Goal: Transaction & Acquisition: Purchase product/service

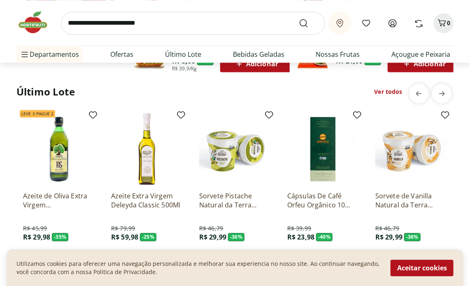
scroll to position [617, 0]
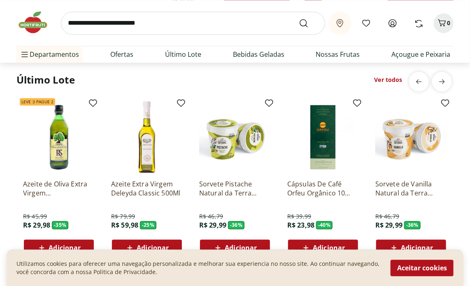
click at [406, 135] on img at bounding box center [411, 137] width 72 height 72
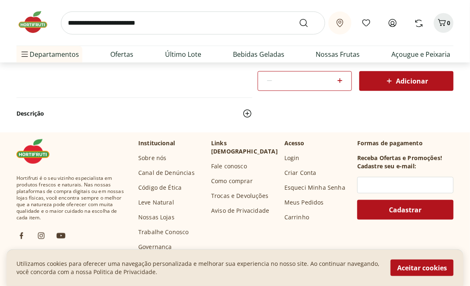
scroll to position [82, 0]
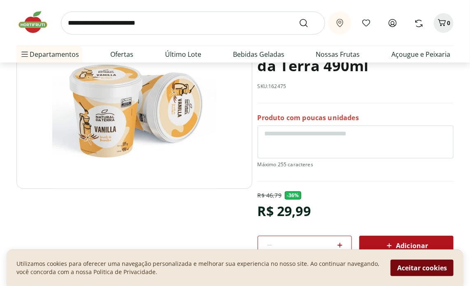
click at [443, 267] on button "Aceitar cookies" at bounding box center [421, 268] width 63 height 16
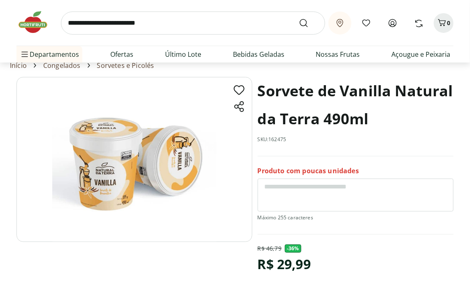
scroll to position [41, 0]
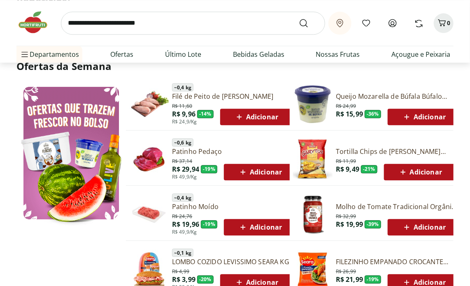
scroll to position [699, 0]
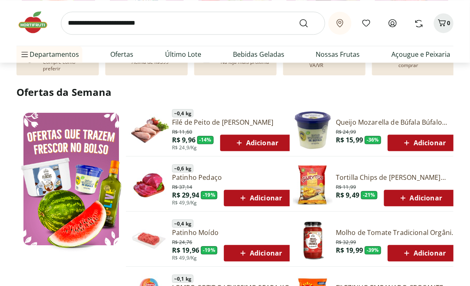
click at [374, 118] on link "Queijo Mozarella de Búfala Búfalo Dourado 150g" at bounding box center [398, 122] width 124 height 9
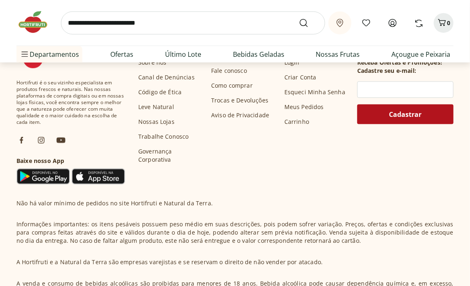
scroll to position [437, 0]
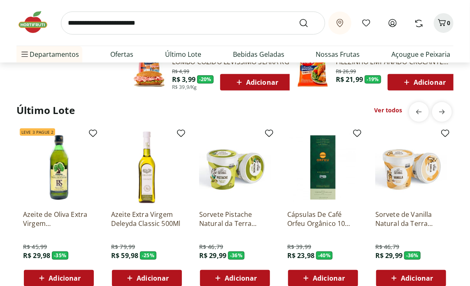
scroll to position [1275, 0]
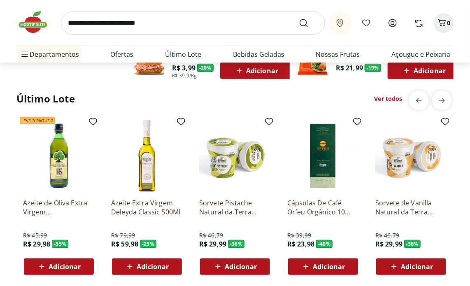
click at [58, 160] on img at bounding box center [59, 156] width 72 height 72
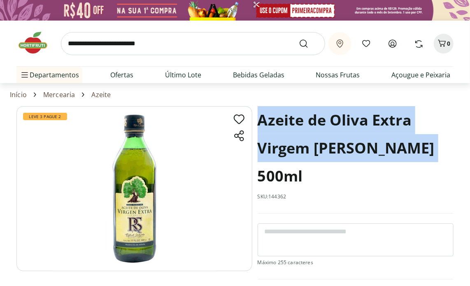
drag, startPoint x: 259, startPoint y: 111, endPoint x: 358, endPoint y: 130, distance: 100.8
click at [418, 146] on h1 "Azeite de Oliva Extra Virgem [PERSON_NAME] 500ml" at bounding box center [356, 148] width 196 height 84
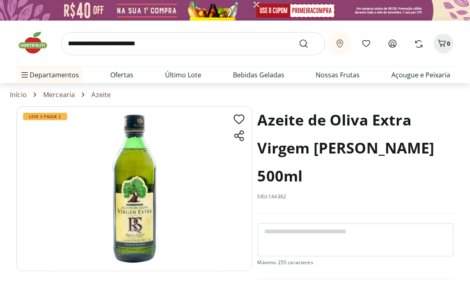
drag, startPoint x: 346, startPoint y: 131, endPoint x: 441, endPoint y: 105, distance: 98.6
click at [441, 105] on section "Início Mercearia Azeite" at bounding box center [235, 94] width 450 height 23
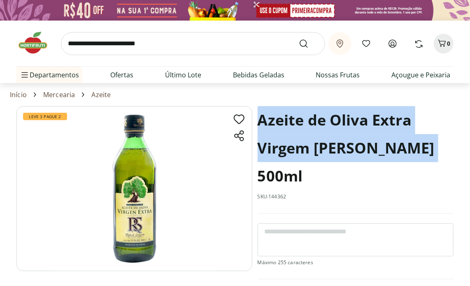
drag, startPoint x: 430, startPoint y: 150, endPoint x: 260, endPoint y: 117, distance: 173.0
click at [260, 117] on h1 "Azeite de Oliva Extra Virgem [PERSON_NAME] 500ml" at bounding box center [356, 148] width 196 height 84
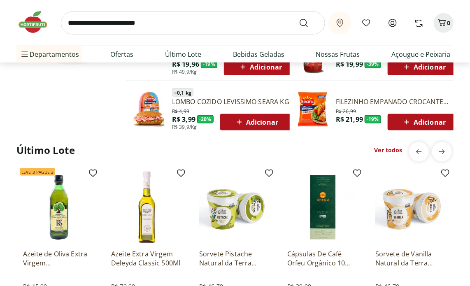
scroll to position [1563, 0]
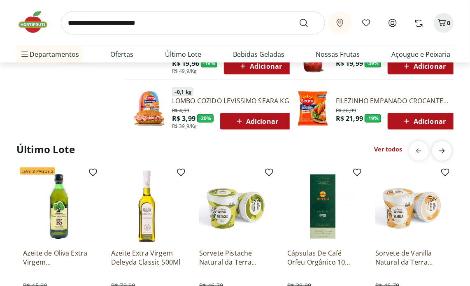
click at [443, 149] on icon "next" at bounding box center [442, 151] width 6 height 5
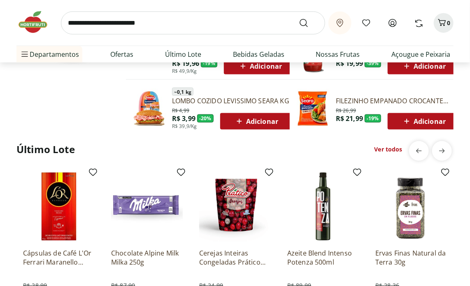
scroll to position [1605, 0]
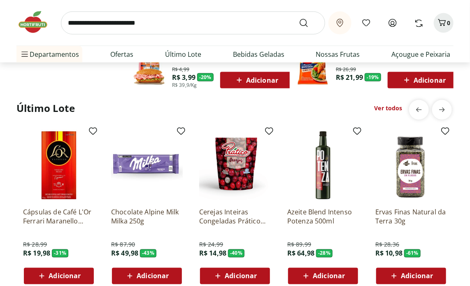
click at [413, 179] on img at bounding box center [411, 166] width 72 height 72
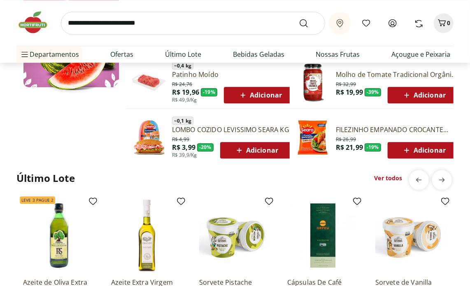
scroll to position [1934, 0]
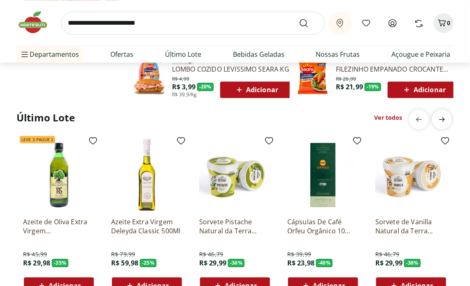
click at [446, 114] on icon "next" at bounding box center [442, 119] width 10 height 10
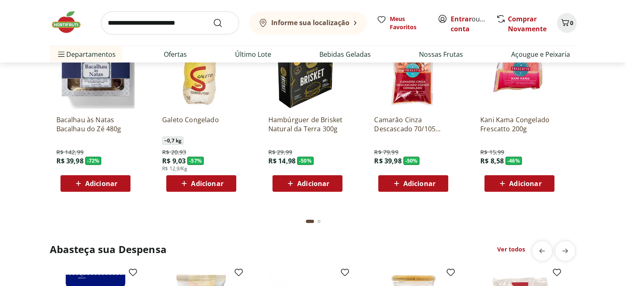
scroll to position [2514, 0]
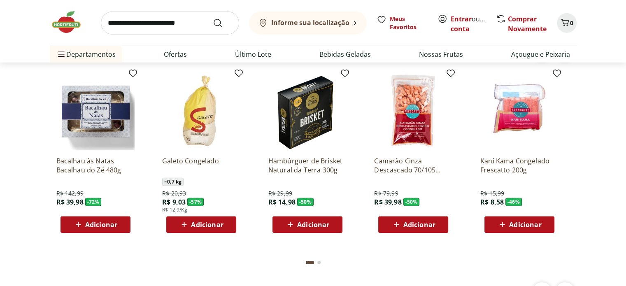
click at [197, 120] on img at bounding box center [201, 111] width 78 height 78
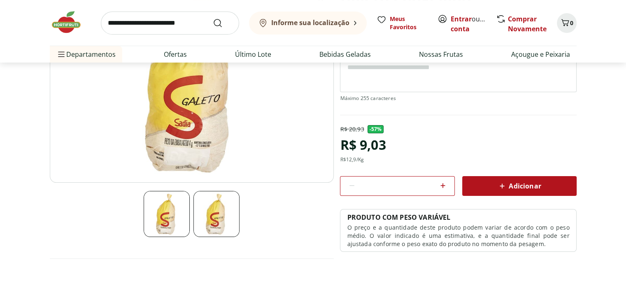
scroll to position [123, 0]
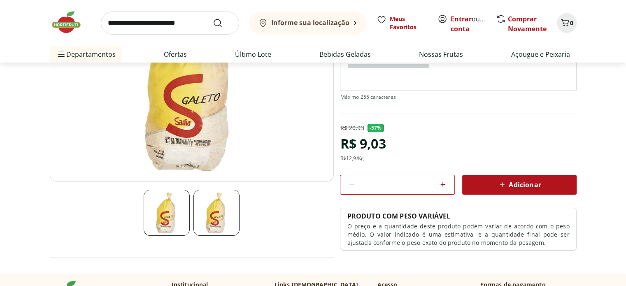
click at [202, 109] on img at bounding box center [192, 82] width 284 height 199
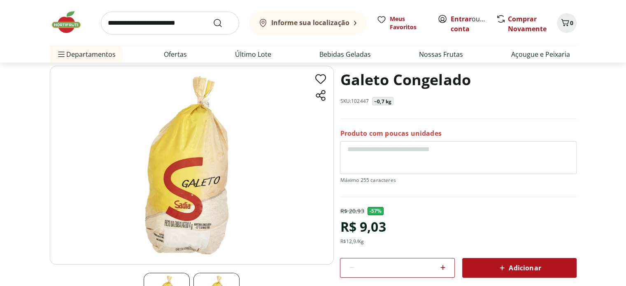
scroll to position [0, 0]
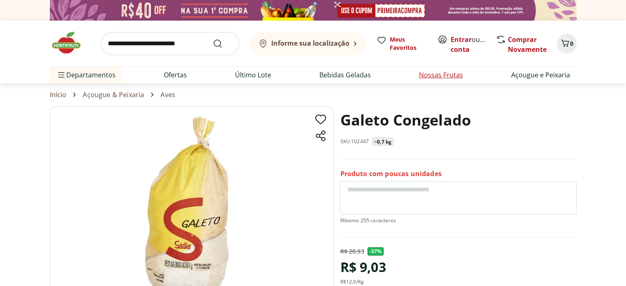
click at [451, 77] on link "Nossas Frutas" at bounding box center [441, 75] width 44 height 10
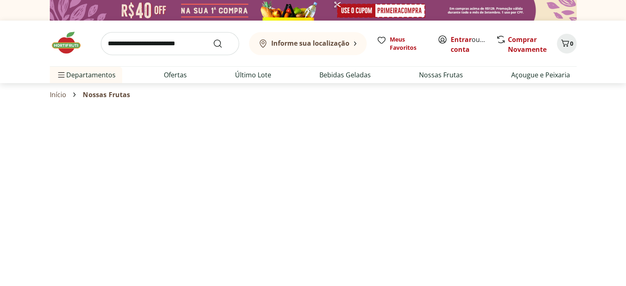
select select "**********"
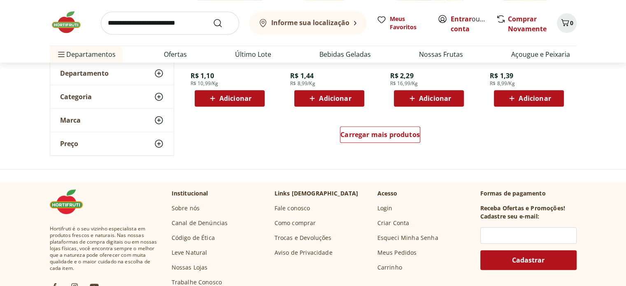
scroll to position [576, 0]
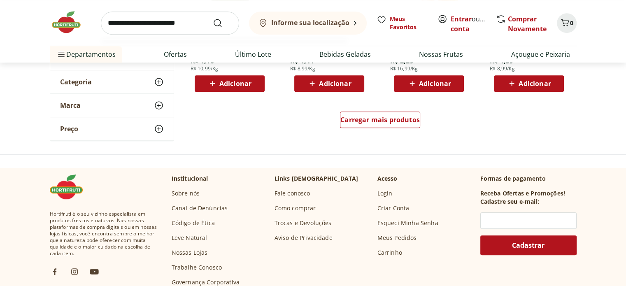
click at [186, 18] on input "search" at bounding box center [170, 23] width 138 height 23
type input "******"
click at [213, 18] on button "Submit Search" at bounding box center [223, 23] width 20 height 10
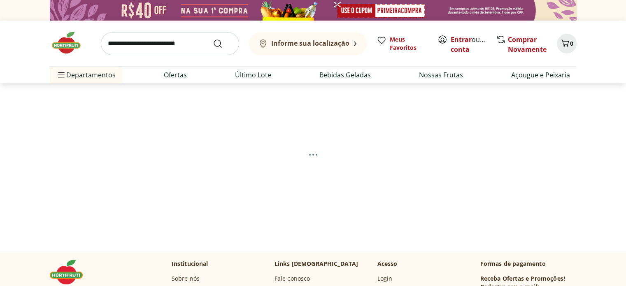
select select "**********"
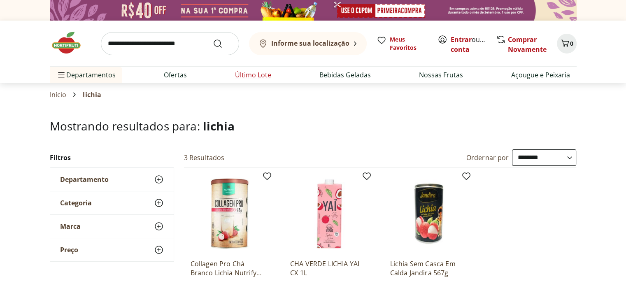
click at [264, 72] on link "Último Lote" at bounding box center [253, 75] width 36 height 10
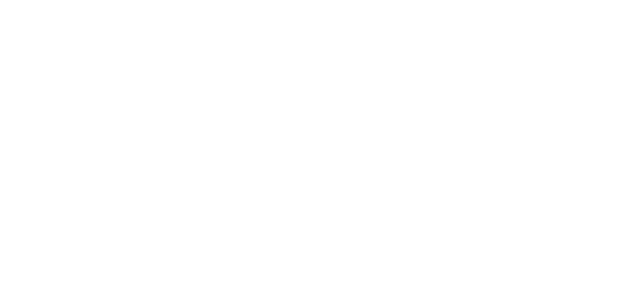
select select "**********"
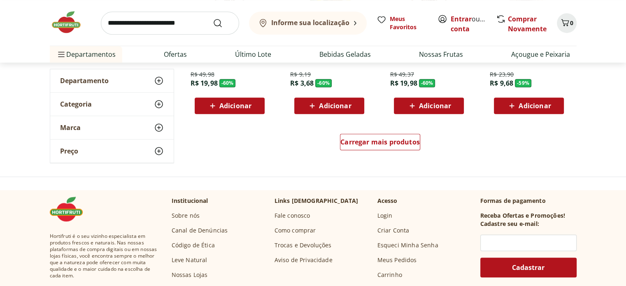
scroll to position [576, 0]
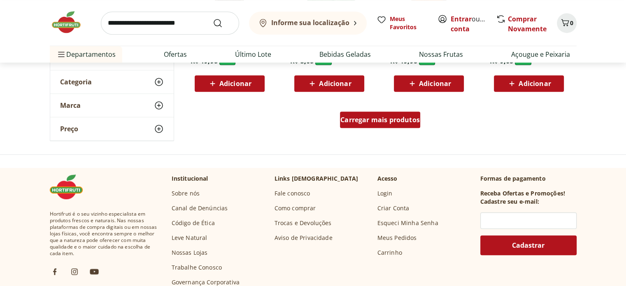
click at [351, 123] on div "Carregar mais produtos" at bounding box center [380, 119] width 80 height 16
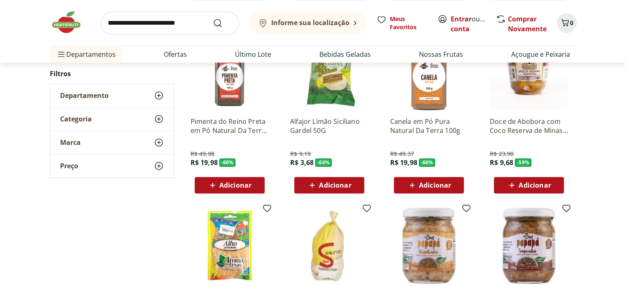
scroll to position [453, 0]
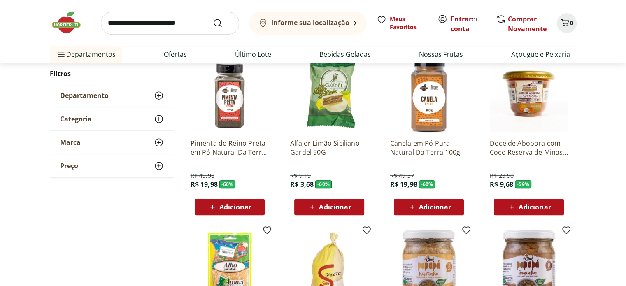
click at [325, 204] on span "Adicionar" at bounding box center [335, 207] width 32 height 7
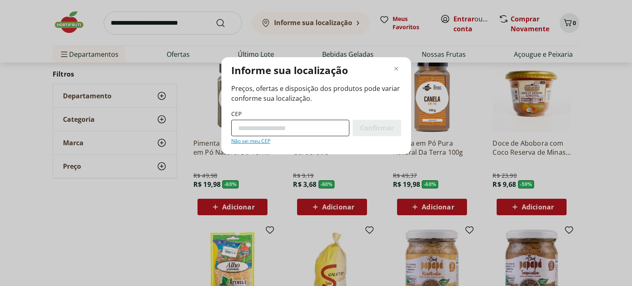
drag, startPoint x: 311, startPoint y: 118, endPoint x: 311, endPoint y: 124, distance: 6.2
click at [311, 119] on div "CEP Confirmar Não sei meu CEP" at bounding box center [316, 127] width 170 height 35
click at [309, 132] on input "CEP" at bounding box center [290, 128] width 118 height 16
click at [248, 126] on input "CEP" at bounding box center [290, 128] width 118 height 16
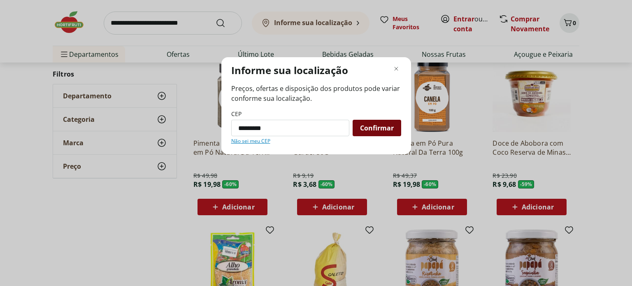
type input "*********"
click at [361, 128] on span "Confirmar" at bounding box center [377, 128] width 34 height 7
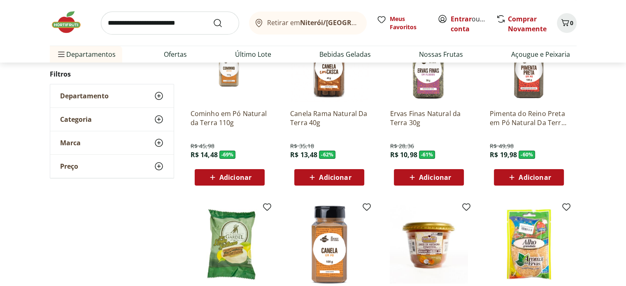
scroll to position [206, 0]
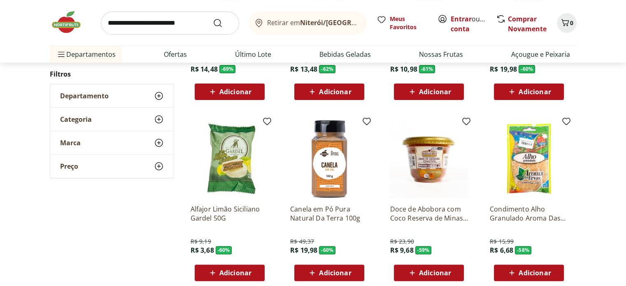
click at [250, 274] on span "Adicionar" at bounding box center [235, 272] width 32 height 7
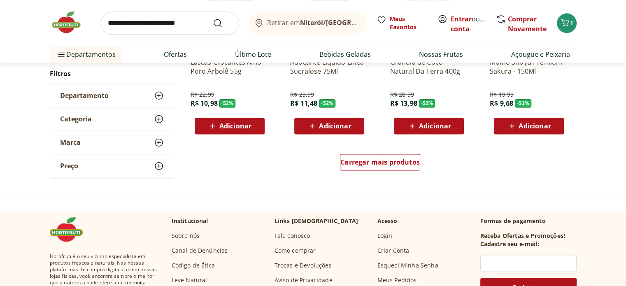
scroll to position [1070, 0]
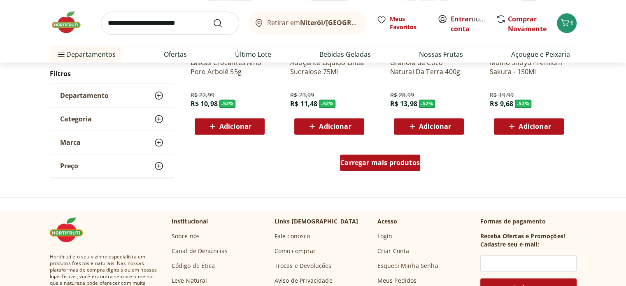
click at [369, 156] on div "Carregar mais produtos" at bounding box center [380, 162] width 80 height 16
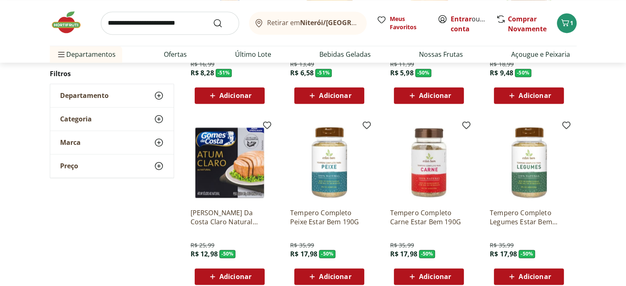
scroll to position [1275, 0]
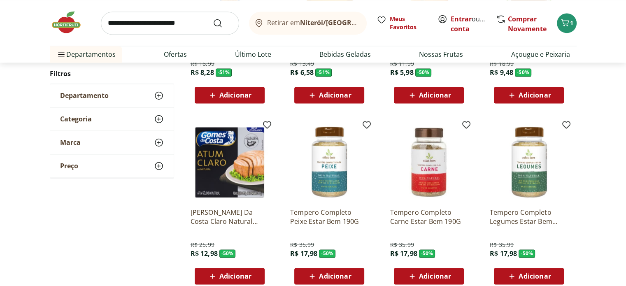
click at [248, 156] on img at bounding box center [229, 162] width 78 height 78
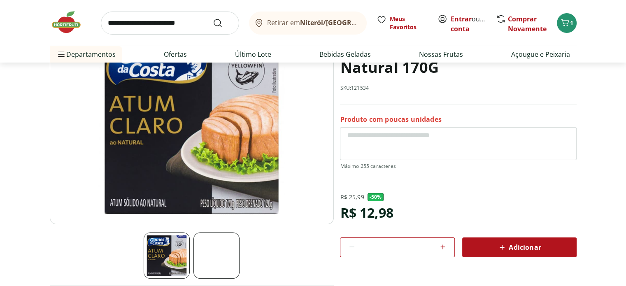
scroll to position [82, 0]
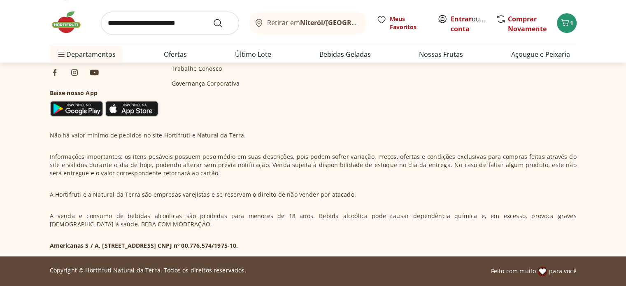
select select "**********"
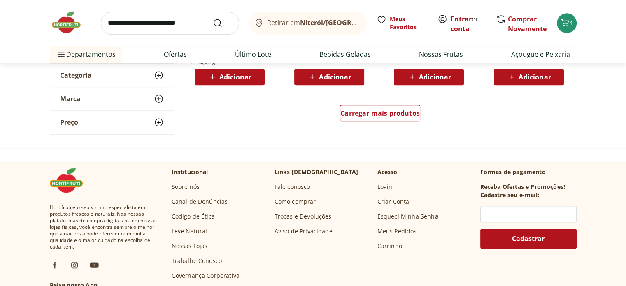
scroll to position [576, 0]
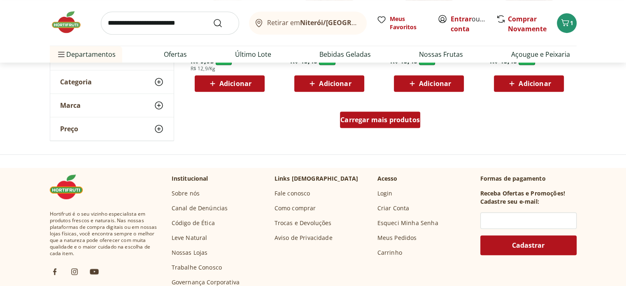
click at [400, 124] on div "Carregar mais produtos" at bounding box center [380, 119] width 80 height 16
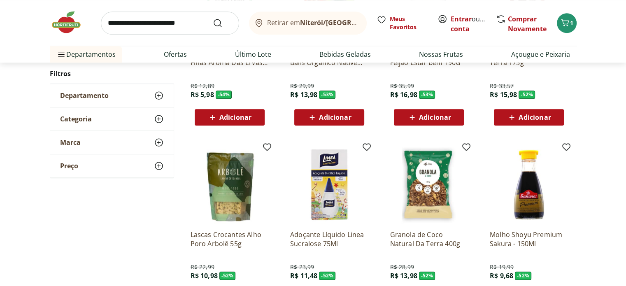
scroll to position [1029, 0]
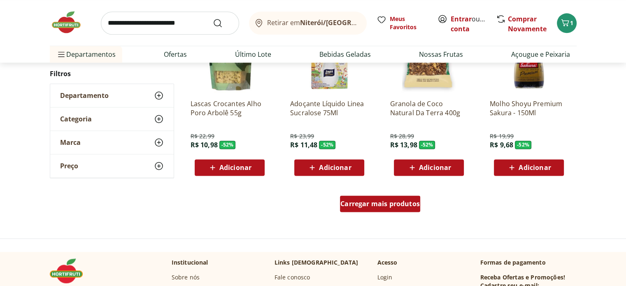
click at [399, 207] on span "Carregar mais produtos" at bounding box center [379, 203] width 79 height 7
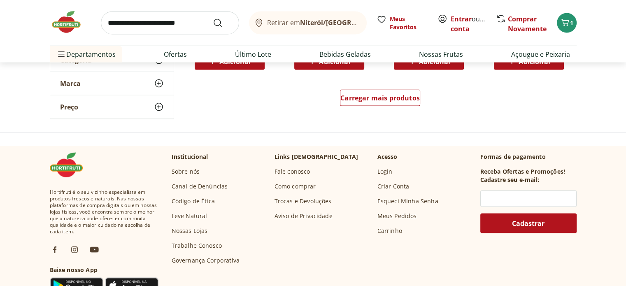
scroll to position [1646, 0]
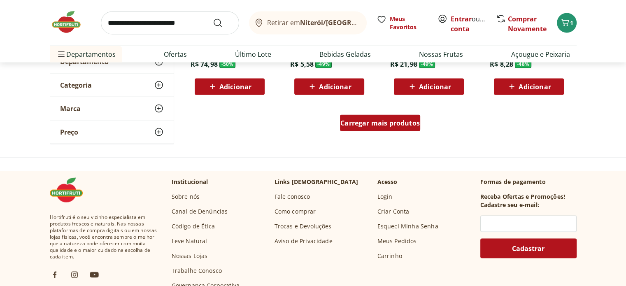
click at [407, 120] on span "Carregar mais produtos" at bounding box center [379, 123] width 79 height 7
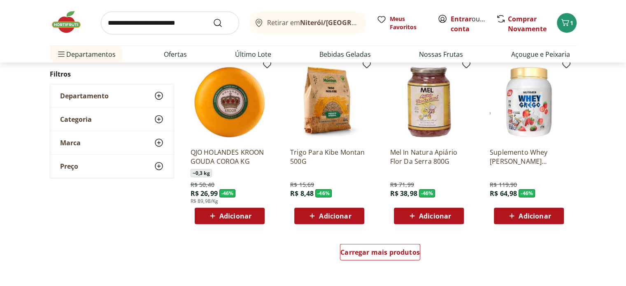
scroll to position [2057, 0]
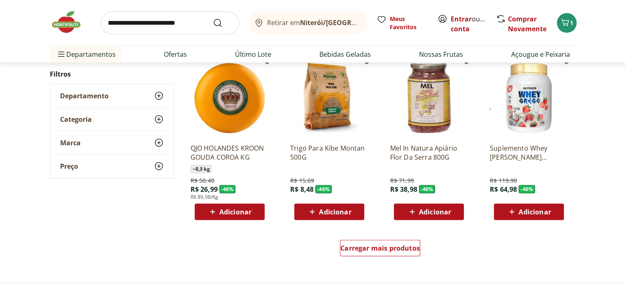
click at [435, 212] on span "Adicionar" at bounding box center [435, 212] width 32 height 7
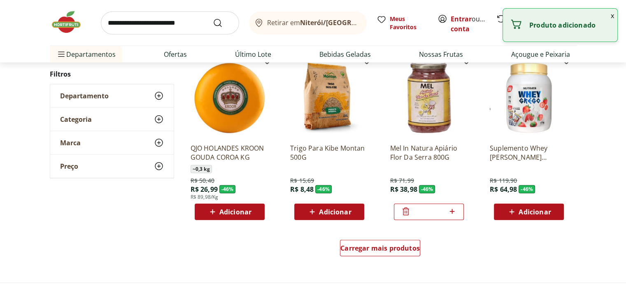
click at [426, 104] on img at bounding box center [429, 98] width 78 height 78
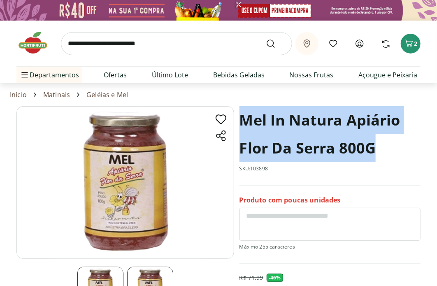
drag, startPoint x: 239, startPoint y: 116, endPoint x: 360, endPoint y: 140, distance: 123.2
click at [379, 149] on section "Mel In Natura Apiário Flor Da Serra 800G SKU: 103898 Produto com poucas unidade…" at bounding box center [218, 233] width 404 height 255
copy h1 "Mel In Natura Apiário Flor Da Serra 800G"
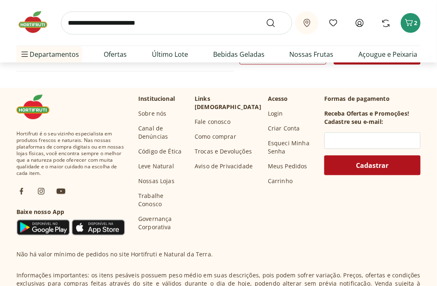
scroll to position [288, 0]
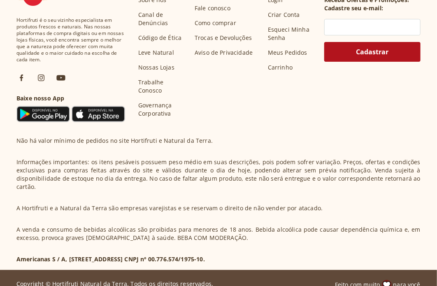
select select "**********"
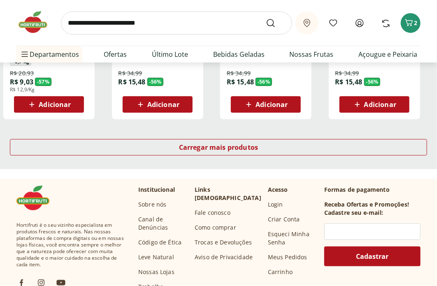
scroll to position [2345, 0]
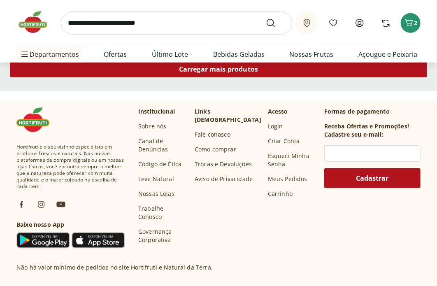
click at [171, 72] on div "Carregar mais produtos" at bounding box center [218, 69] width 417 height 16
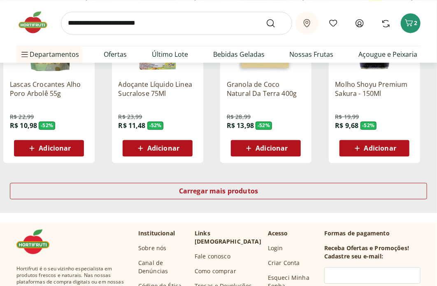
scroll to position [2757, 0]
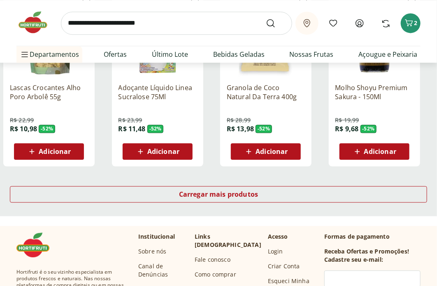
click at [165, 183] on div "Carregar mais produtos" at bounding box center [218, 195] width 437 height 39
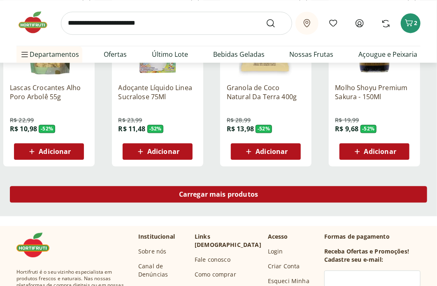
click at [166, 198] on div "Carregar mais produtos" at bounding box center [218, 194] width 417 height 16
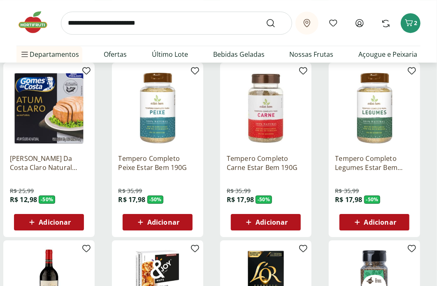
scroll to position [3291, 0]
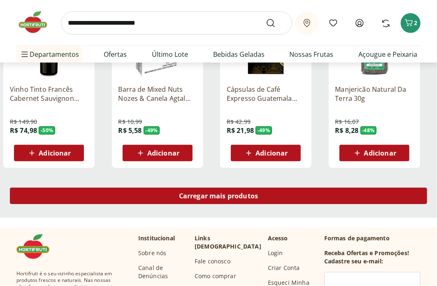
click at [166, 197] on div "Carregar mais produtos" at bounding box center [218, 196] width 417 height 16
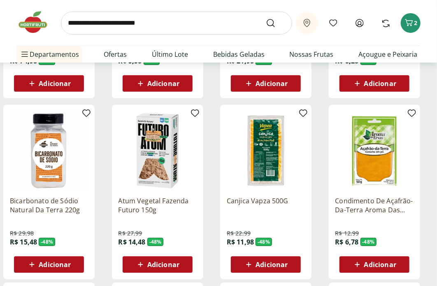
scroll to position [3374, 0]
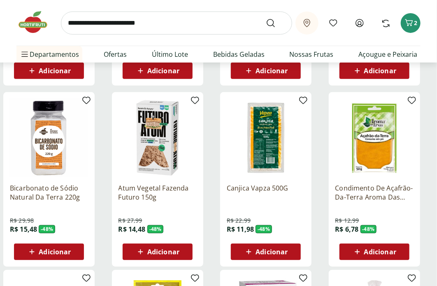
click at [170, 145] on img at bounding box center [157, 138] width 78 height 78
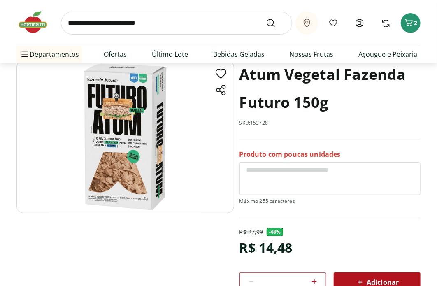
scroll to position [41, 0]
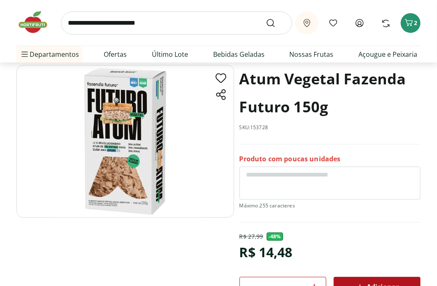
drag, startPoint x: 127, startPoint y: 136, endPoint x: 130, endPoint y: 102, distance: 33.9
click at [130, 102] on img at bounding box center [125, 141] width 218 height 153
drag, startPoint x: 130, startPoint y: 103, endPoint x: 248, endPoint y: 70, distance: 122.7
click at [248, 70] on h1 "Atum Vegetal Fazenda Futuro 150g" at bounding box center [329, 93] width 181 height 56
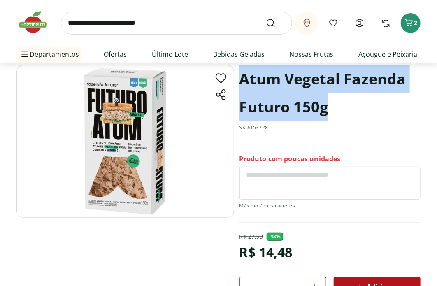
drag, startPoint x: 240, startPoint y: 74, endPoint x: 330, endPoint y: 112, distance: 97.7
click at [330, 112] on h1 "Atum Vegetal Fazenda Futuro 150g" at bounding box center [329, 93] width 181 height 56
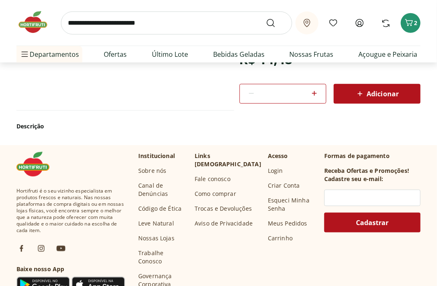
scroll to position [370, 0]
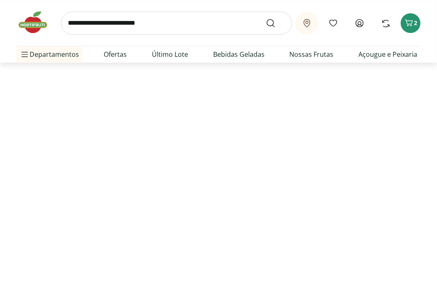
select select "**********"
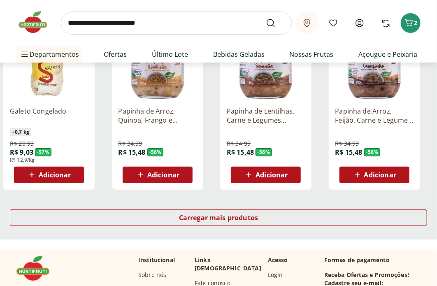
scroll to position [2361, 0]
